Goal: Navigation & Orientation: Find specific page/section

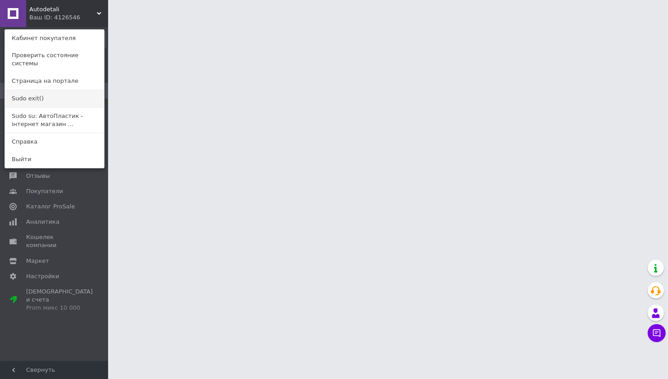
click at [37, 90] on link "Sudo exit()" at bounding box center [54, 98] width 99 height 17
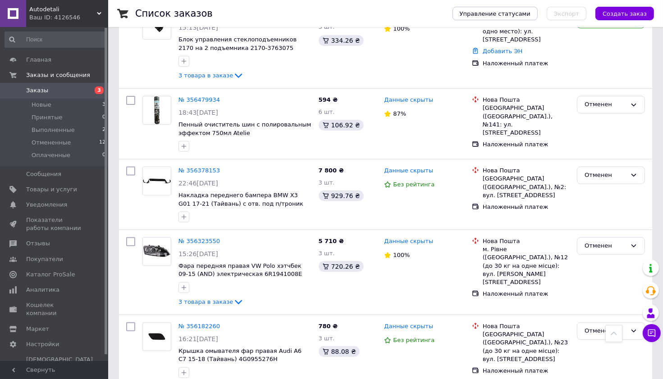
scroll to position [152, 0]
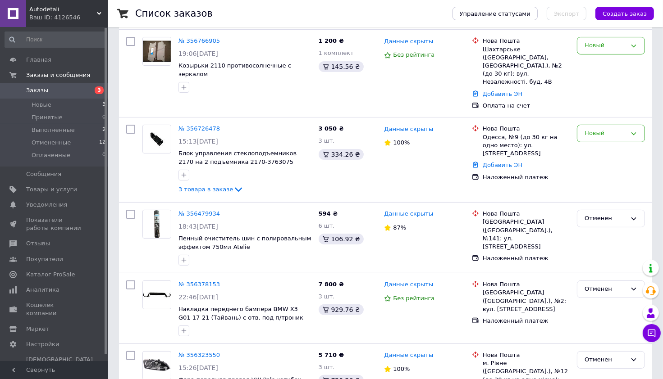
click at [90, 14] on div "Ваш ID: 4126546" at bounding box center [68, 18] width 79 height 8
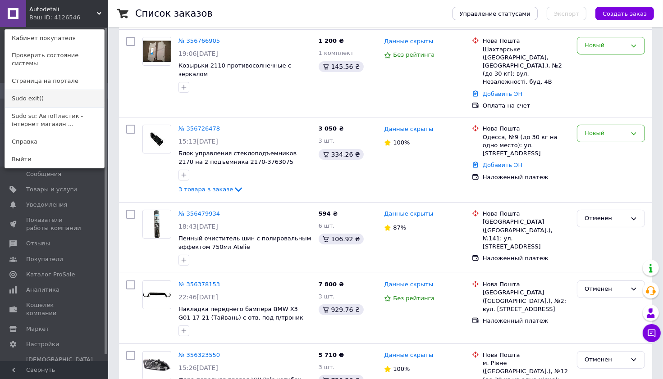
click at [52, 91] on link "Sudo exit()" at bounding box center [54, 98] width 99 height 17
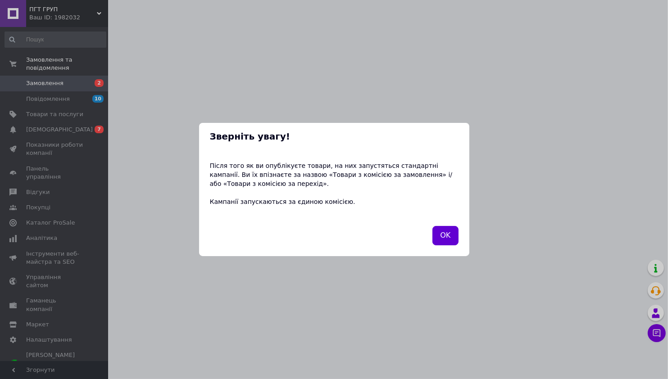
drag, startPoint x: 461, startPoint y: 238, endPoint x: 451, endPoint y: 235, distance: 10.6
click at [460, 239] on div "OK" at bounding box center [334, 241] width 270 height 30
click at [449, 234] on button "OK" at bounding box center [446, 235] width 26 height 19
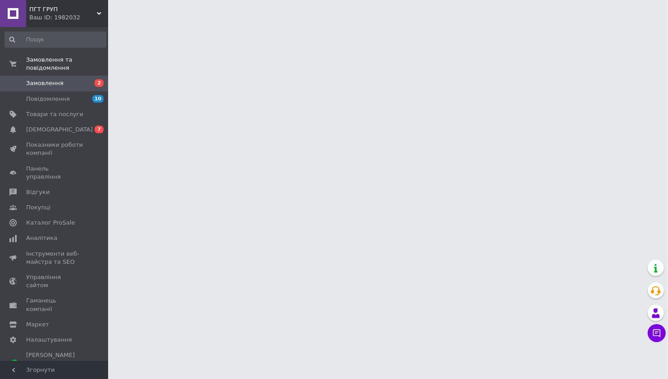
click at [43, 8] on span "ПГТ ГРУП" at bounding box center [63, 9] width 68 height 8
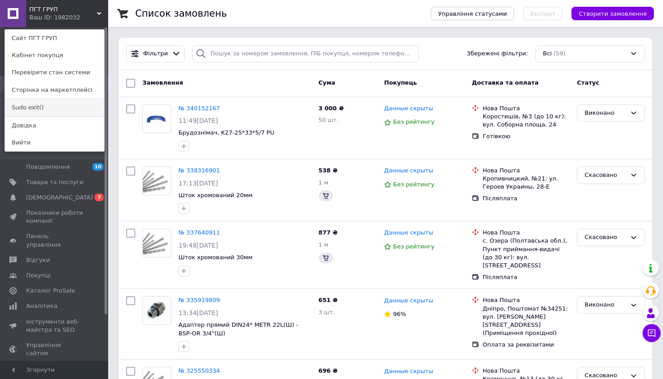
click at [35, 107] on link "Sudo exit()" at bounding box center [54, 107] width 99 height 17
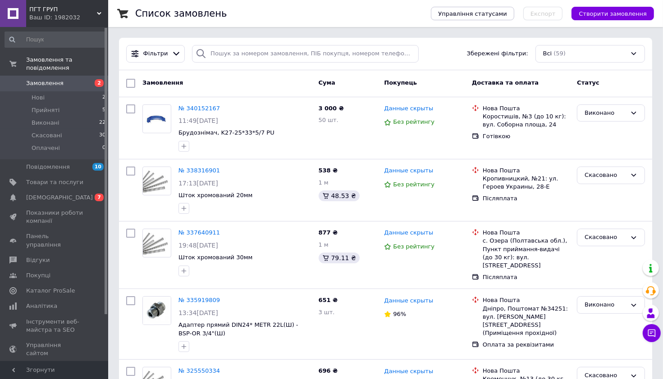
click at [60, 11] on span "ПГТ ГРУП" at bounding box center [63, 9] width 68 height 8
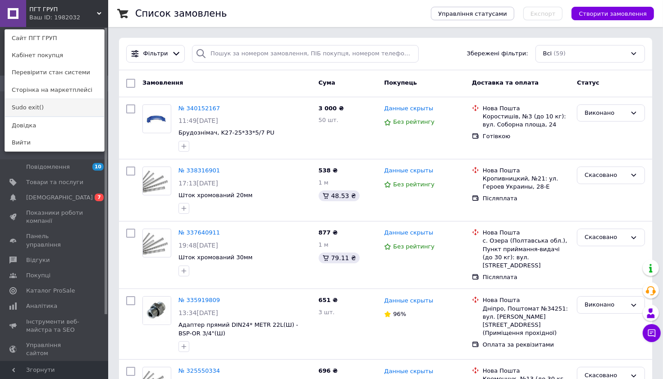
click at [29, 108] on link "Sudo exit()" at bounding box center [54, 107] width 99 height 17
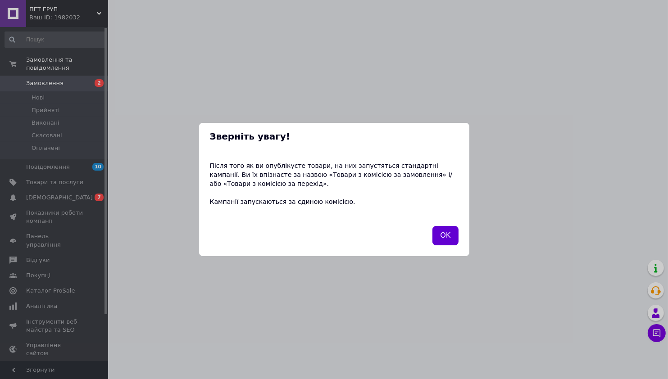
click at [443, 235] on button "OK" at bounding box center [446, 235] width 26 height 19
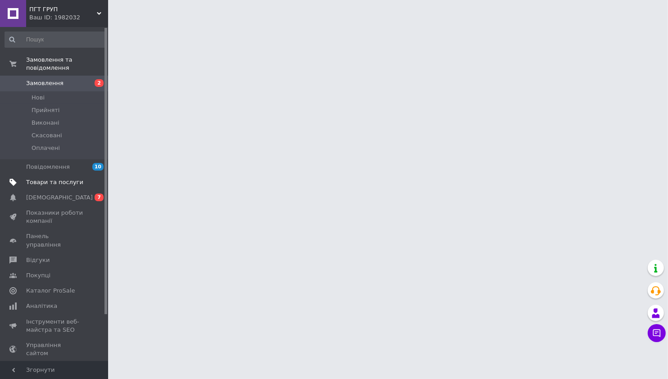
click at [50, 186] on span "Товари та послуги" at bounding box center [54, 182] width 57 height 8
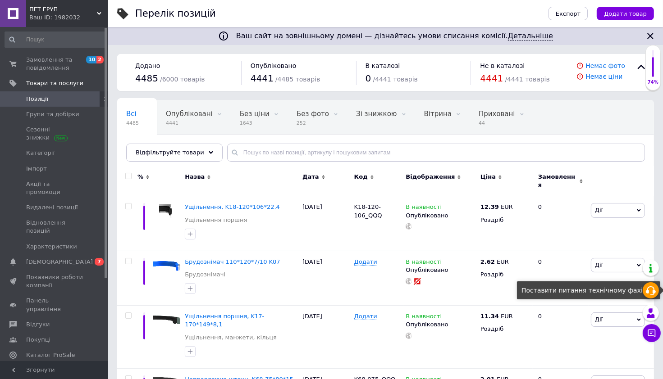
click at [651, 293] on icon at bounding box center [650, 291] width 11 height 11
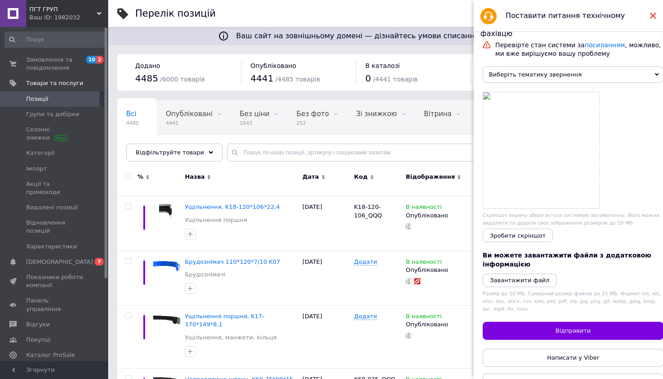
click at [652, 14] on icon at bounding box center [653, 16] width 6 height 6
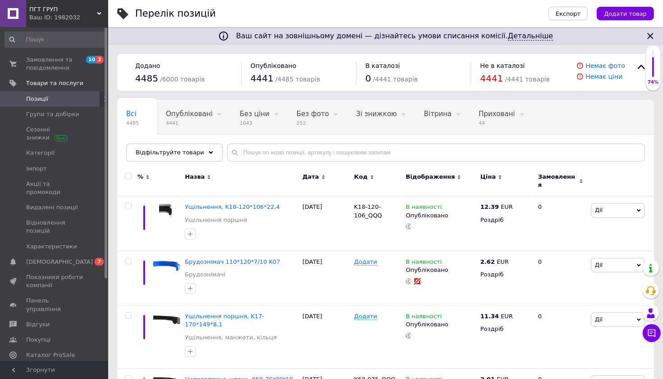
click at [95, 18] on div "Ваш ID: 1982032" at bounding box center [68, 18] width 79 height 8
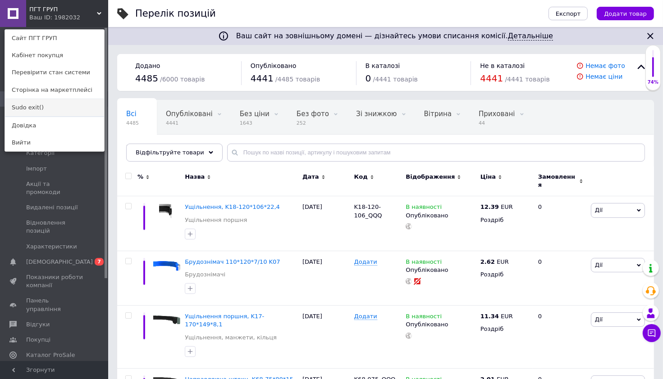
click at [55, 108] on link "Sudo exit()" at bounding box center [54, 107] width 99 height 17
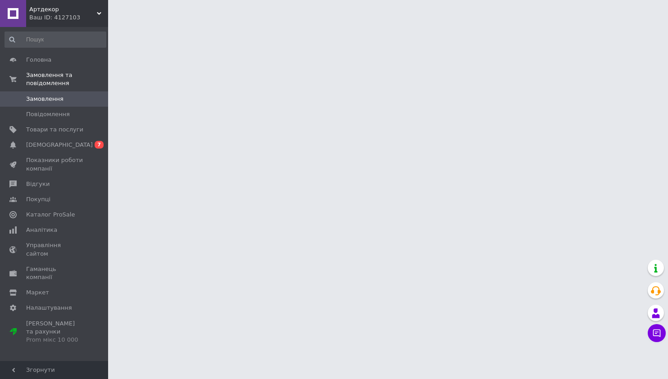
click at [60, 18] on div "Ваш ID: 4127103" at bounding box center [68, 18] width 79 height 8
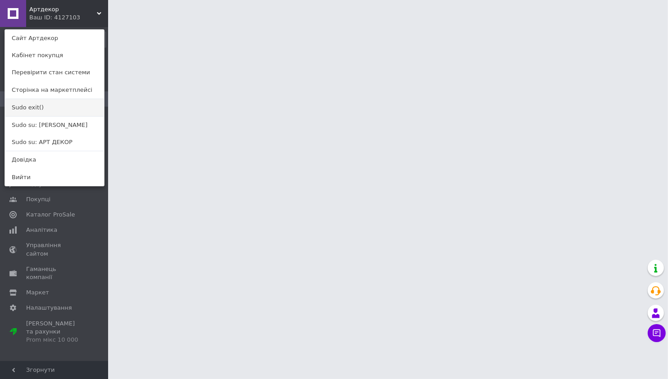
click at [38, 109] on link "Sudo exit()" at bounding box center [54, 107] width 99 height 17
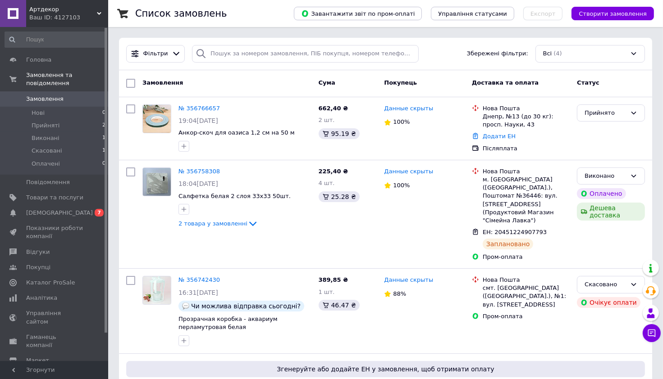
click at [73, 14] on div "Ваш ID: 4127103" at bounding box center [68, 18] width 79 height 8
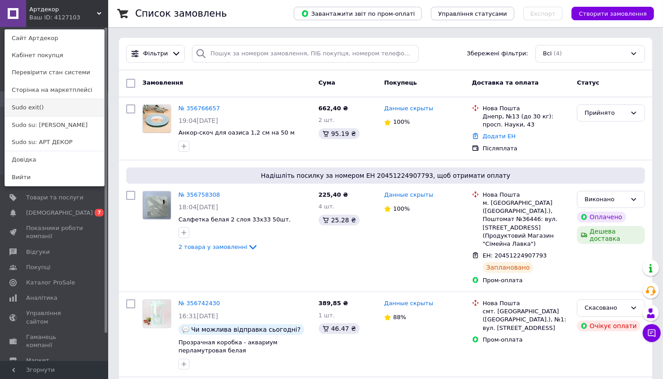
click at [40, 109] on link "Sudo exit()" at bounding box center [54, 107] width 99 height 17
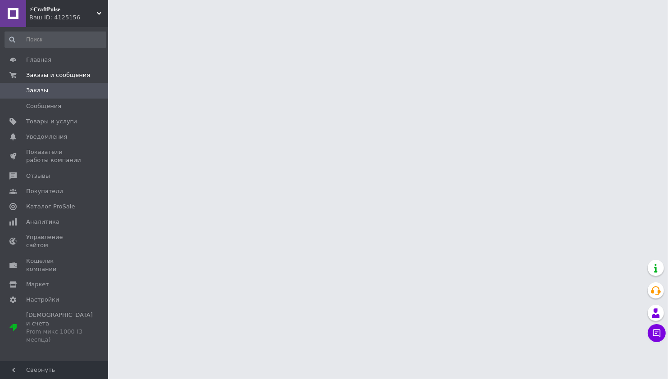
click at [74, 14] on div "Ваш ID: 4125156" at bounding box center [68, 18] width 79 height 8
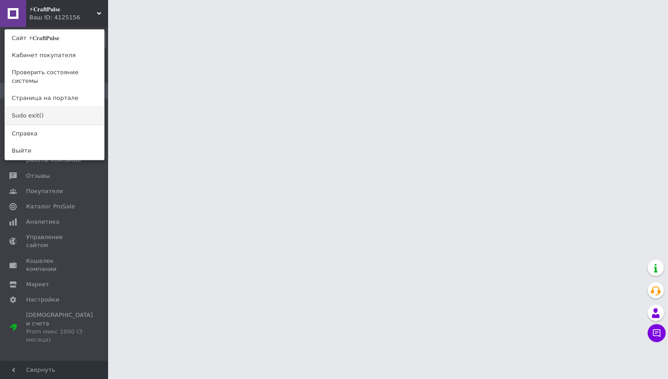
click at [47, 107] on link "Sudo exit()" at bounding box center [54, 115] width 99 height 17
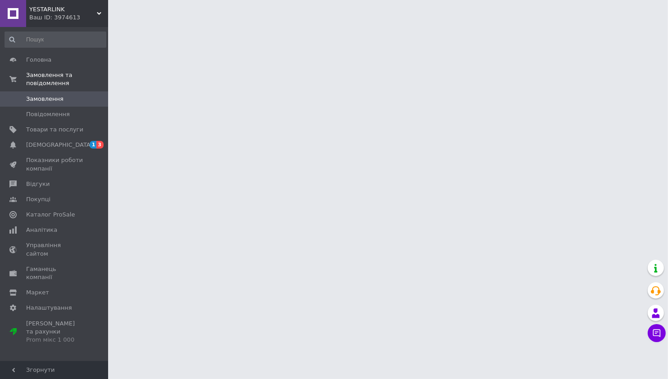
click at [77, 9] on span "YESTARLINK" at bounding box center [63, 9] width 68 height 8
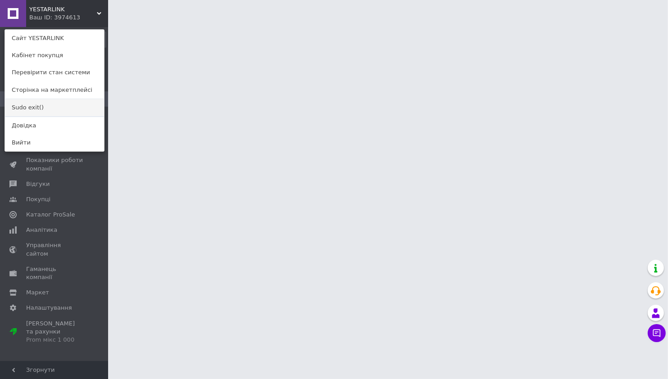
click at [40, 113] on link "Sudo exit()" at bounding box center [54, 107] width 99 height 17
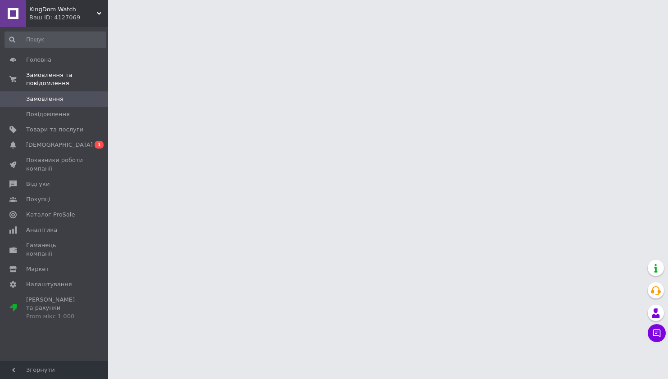
click at [60, 16] on div "Ваш ID: 4127069" at bounding box center [68, 18] width 79 height 8
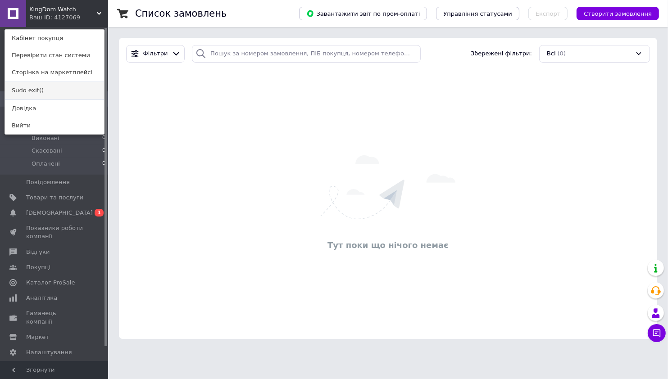
click at [40, 91] on link "Sudo exit()" at bounding box center [54, 90] width 99 height 17
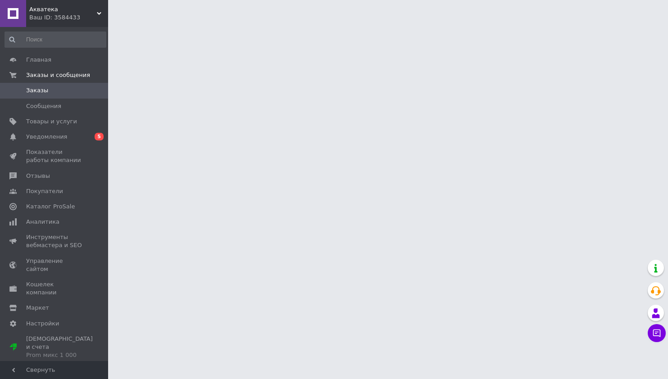
click at [79, 14] on div "Ваш ID: 3584433" at bounding box center [68, 18] width 79 height 8
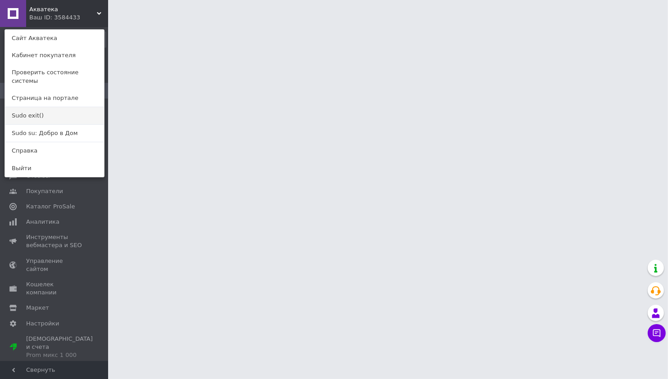
click at [47, 107] on link "Sudo exit()" at bounding box center [54, 115] width 99 height 17
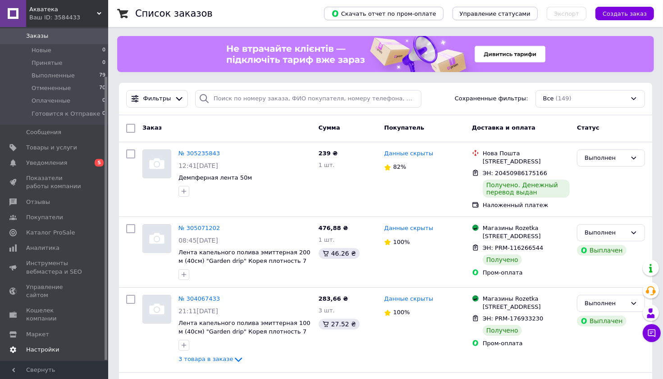
scroll to position [58, 0]
click at [33, 343] on span "Настройки" at bounding box center [42, 347] width 33 height 8
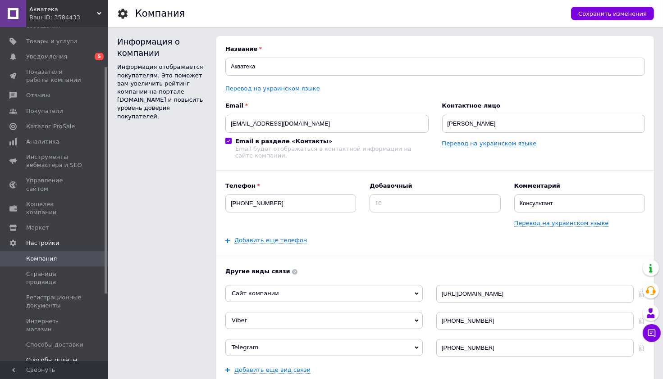
click at [40, 356] on span "Способы оплаты" at bounding box center [51, 360] width 51 height 8
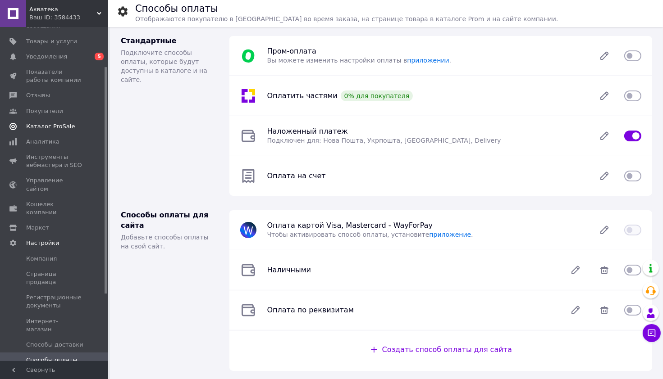
click at [38, 129] on span "Каталог ProSale" at bounding box center [50, 127] width 49 height 8
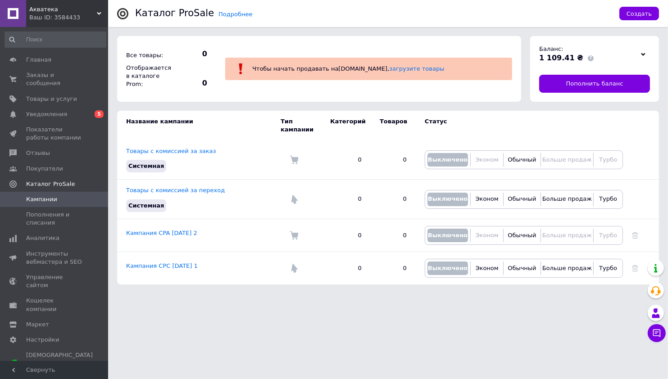
click at [85, 6] on span "Акватека" at bounding box center [63, 9] width 68 height 8
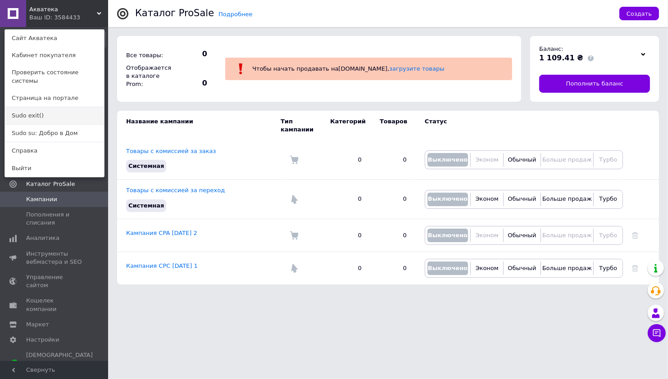
click at [27, 107] on link "Sudo exit()" at bounding box center [54, 115] width 99 height 17
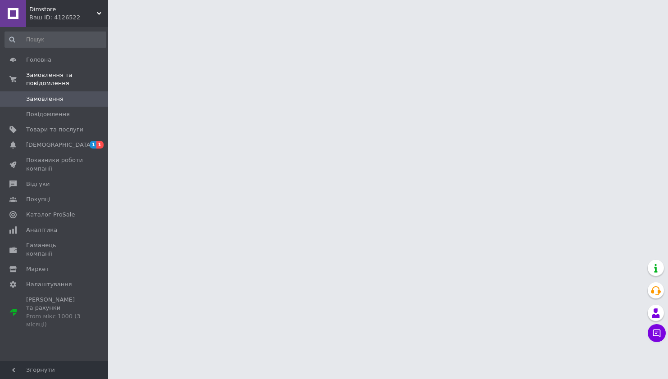
click at [43, 11] on span "Dimstore" at bounding box center [63, 9] width 68 height 8
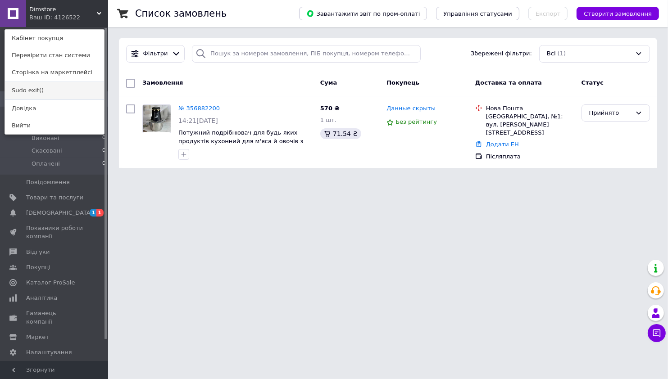
click at [27, 94] on link "Sudo exit()" at bounding box center [54, 90] width 99 height 17
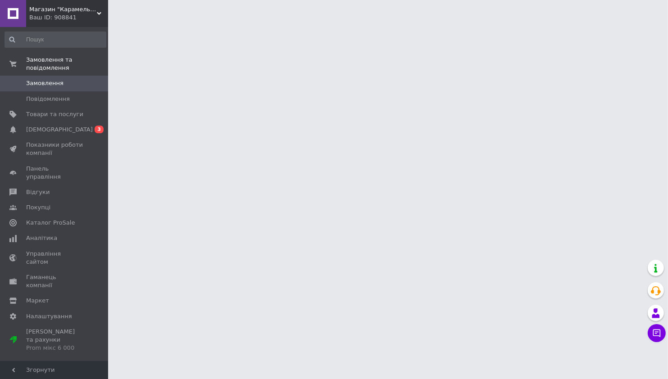
click at [63, 16] on div "Ваш ID: 908841" at bounding box center [68, 18] width 79 height 8
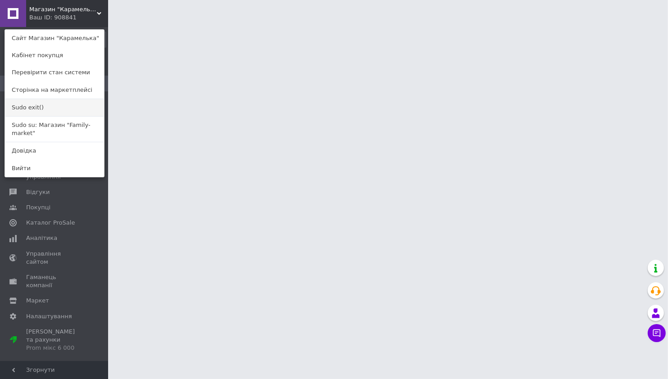
click at [43, 110] on link "Sudo exit()" at bounding box center [54, 107] width 99 height 17
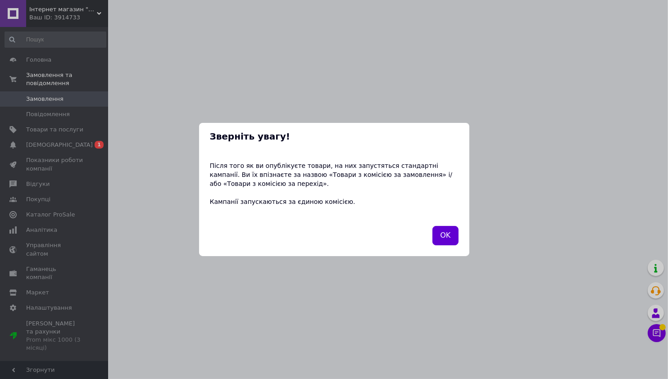
click at [451, 231] on button "OK" at bounding box center [446, 235] width 26 height 19
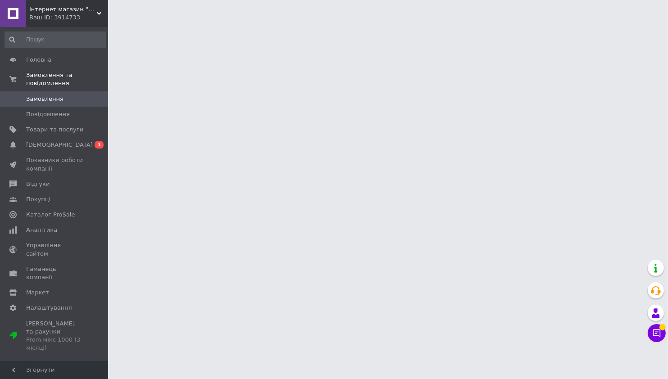
click at [85, 15] on div "Ваш ID: 3914733" at bounding box center [68, 18] width 79 height 8
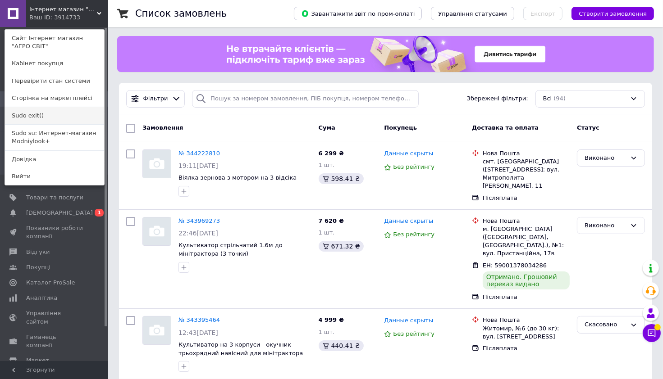
click at [35, 117] on link "Sudo exit()" at bounding box center [54, 115] width 99 height 17
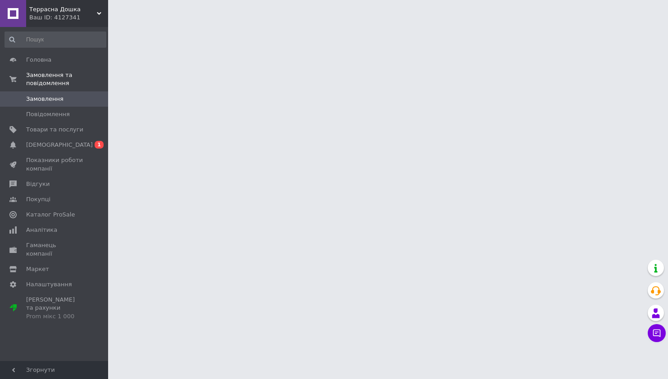
click at [59, 16] on div "Ваш ID: 4127341" at bounding box center [68, 18] width 79 height 8
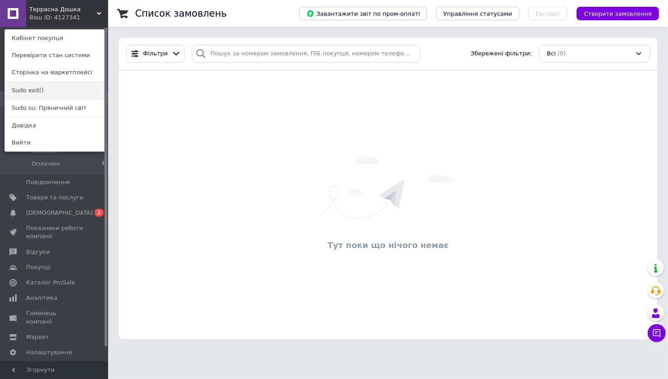
click at [32, 87] on link "Sudo exit()" at bounding box center [54, 90] width 99 height 17
